Goal: Information Seeking & Learning: Learn about a topic

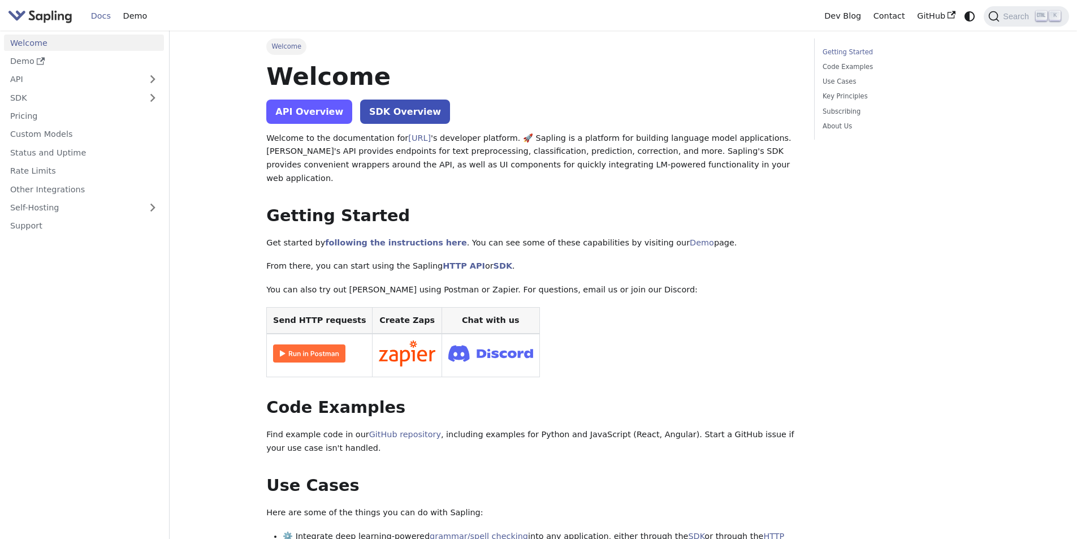
click at [307, 116] on link "API Overview" at bounding box center [309, 111] width 86 height 24
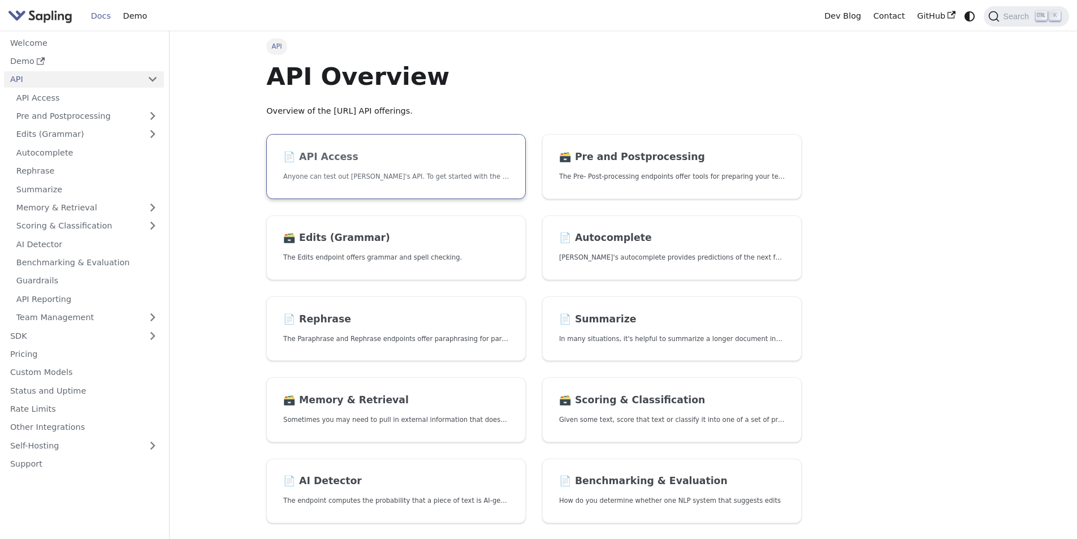
click at [424, 186] on link "📄️ API Access Anyone can test out [PERSON_NAME]'s API. To get started with the …" at bounding box center [395, 166] width 259 height 65
click at [473, 493] on link "📄️ AI Detector The endpoint computes the probability that a piece of text is AI…" at bounding box center [395, 490] width 259 height 65
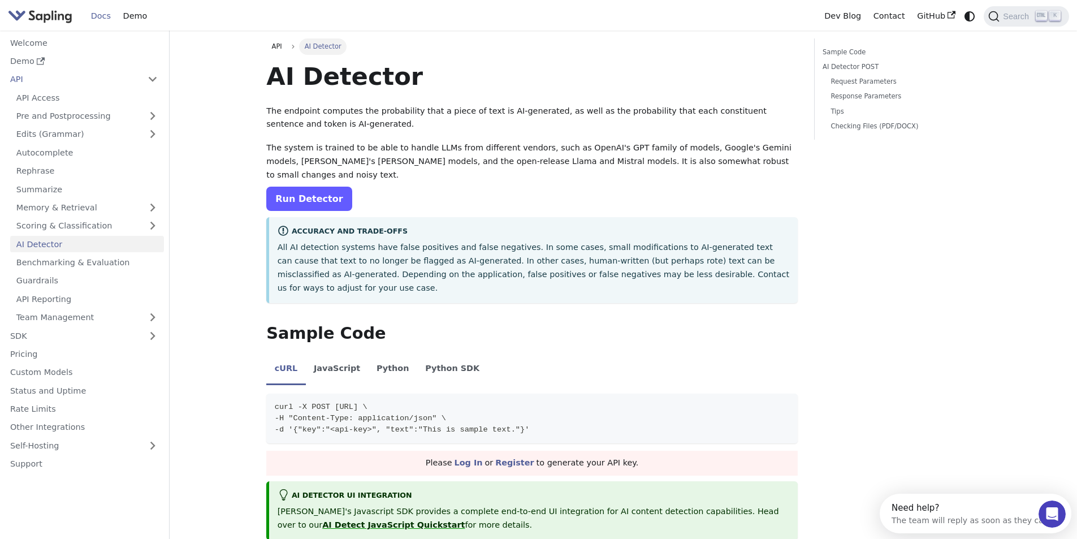
click at [333, 188] on link "Run Detector" at bounding box center [308, 198] width 85 height 24
